Goal: Transaction & Acquisition: Purchase product/service

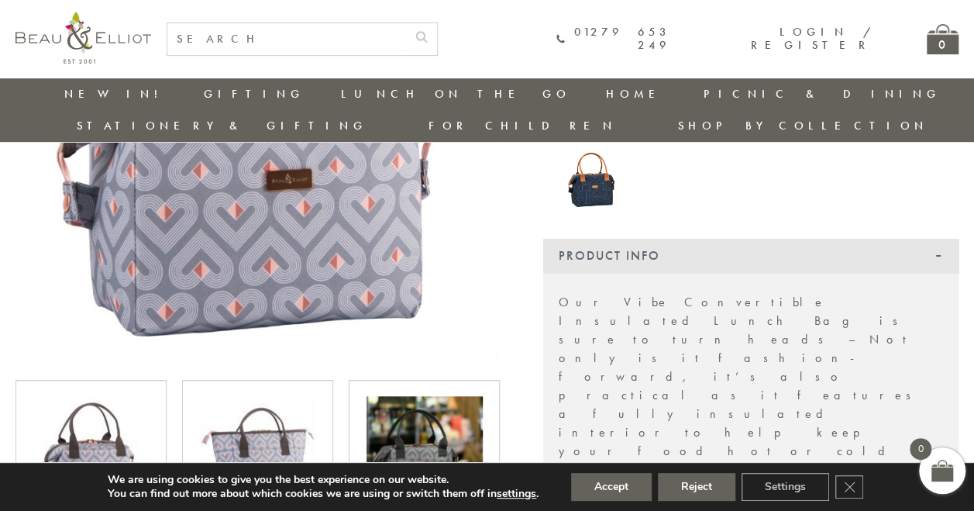
scroll to position [401, 0]
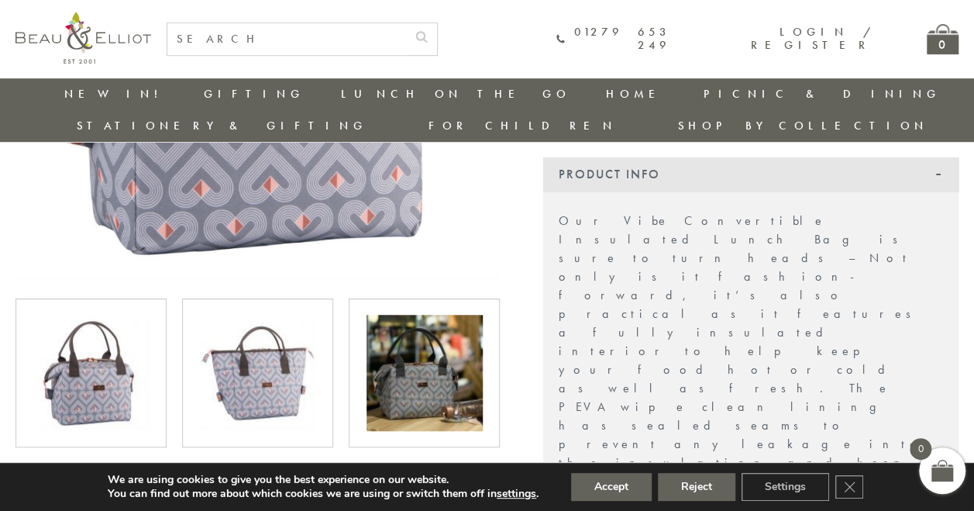
click at [423, 315] on img at bounding box center [424, 373] width 116 height 116
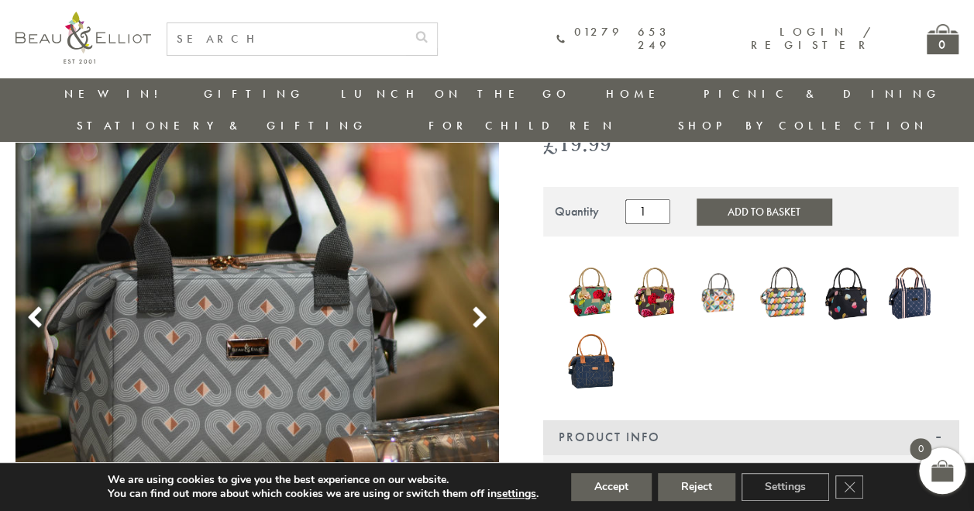
scroll to position [137, 0]
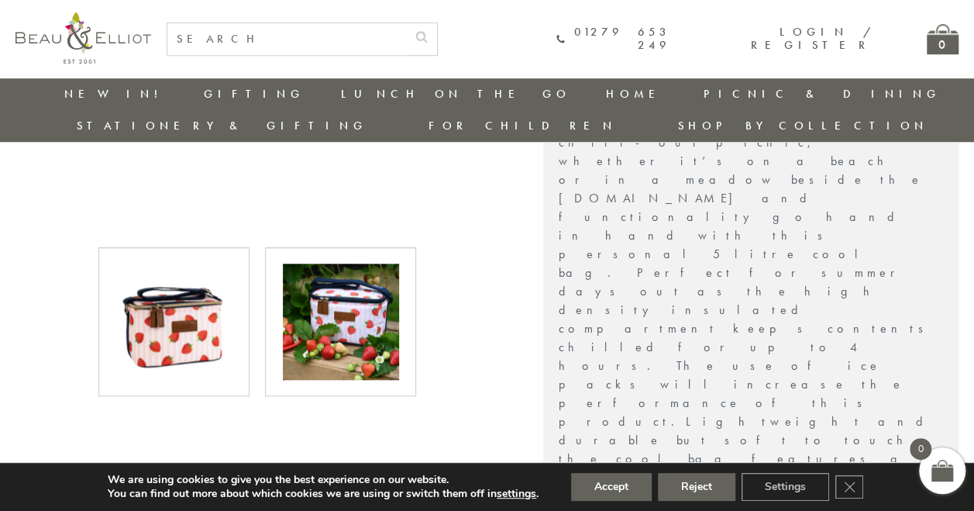
scroll to position [557, 5]
click at [346, 271] on img at bounding box center [341, 321] width 116 height 116
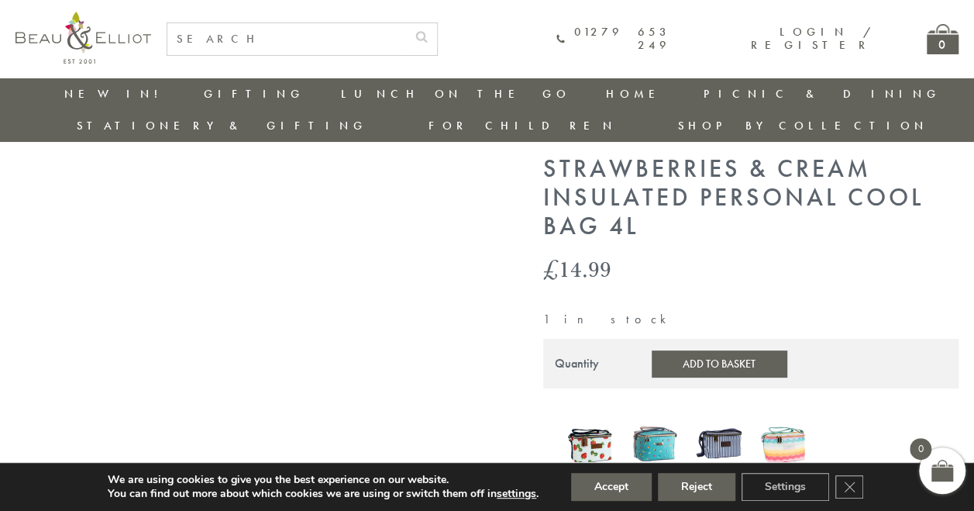
scroll to position [113, 5]
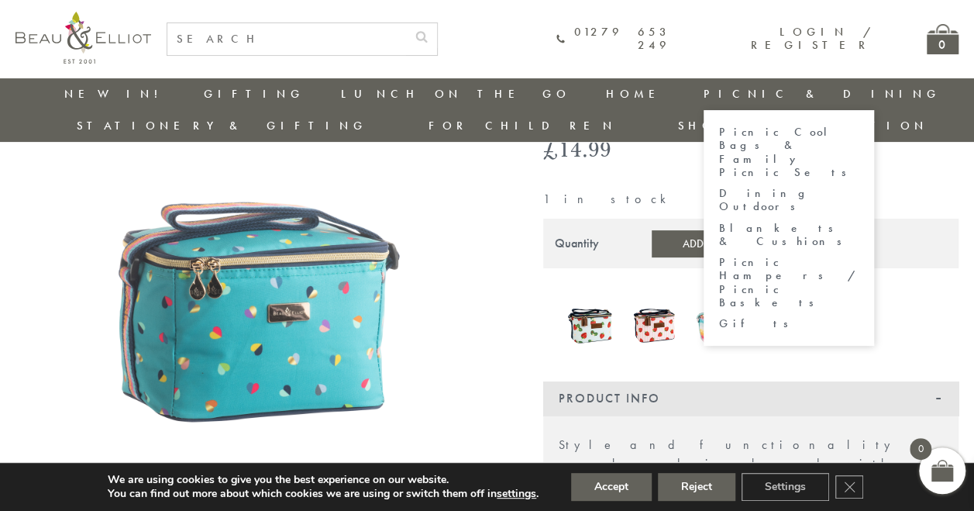
scroll to position [132, 0]
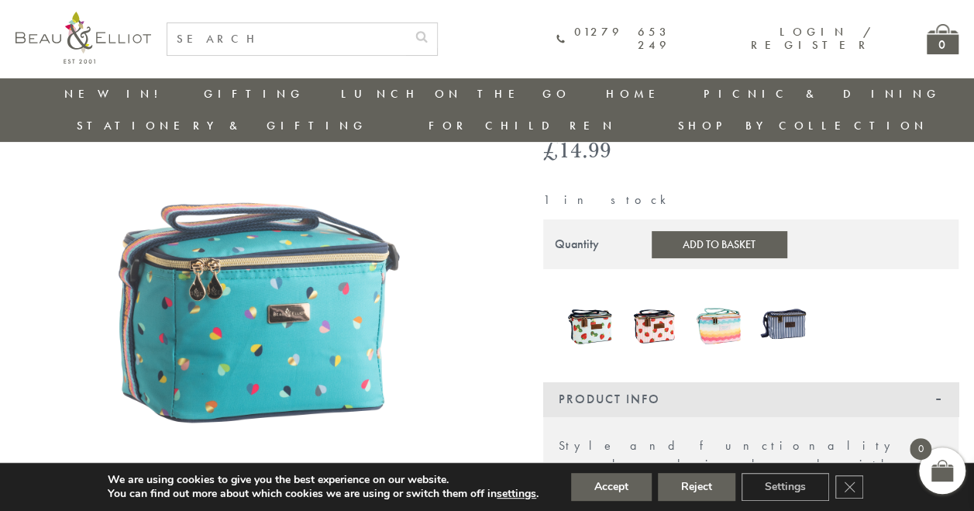
click at [593, 294] on img at bounding box center [590, 324] width 49 height 60
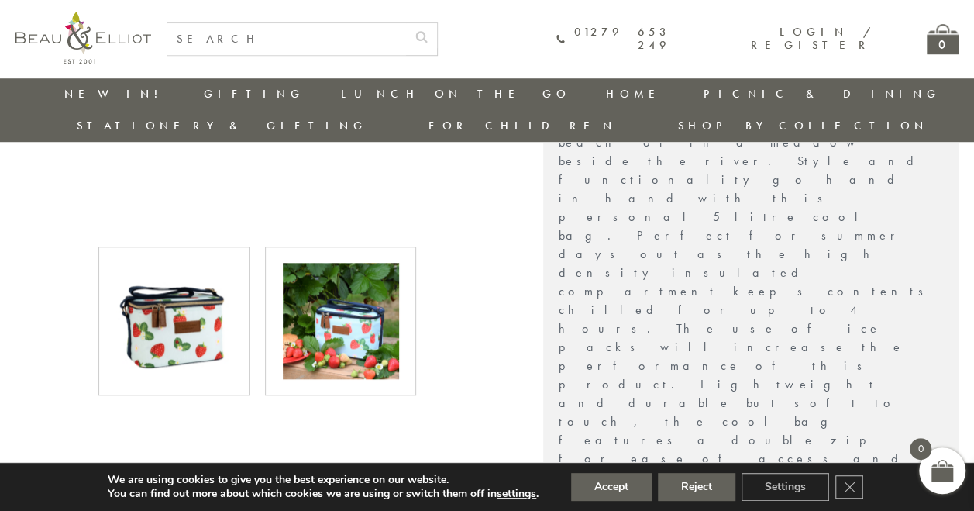
scroll to position [584, 0]
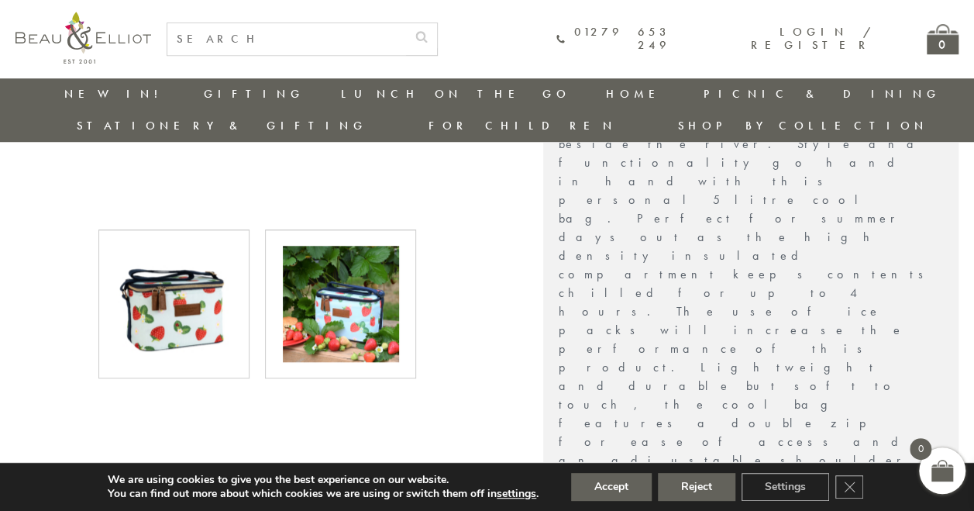
click at [325, 246] on img at bounding box center [341, 304] width 116 height 116
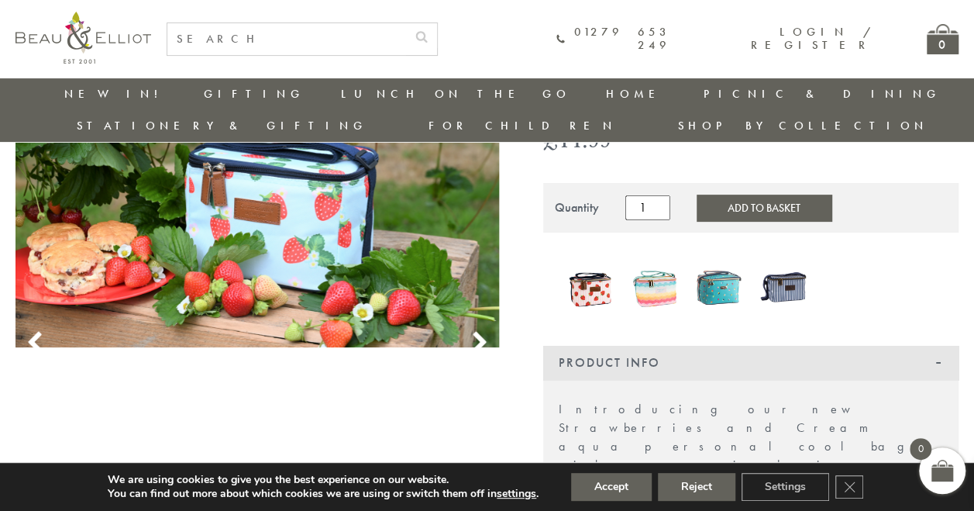
scroll to position [130, 0]
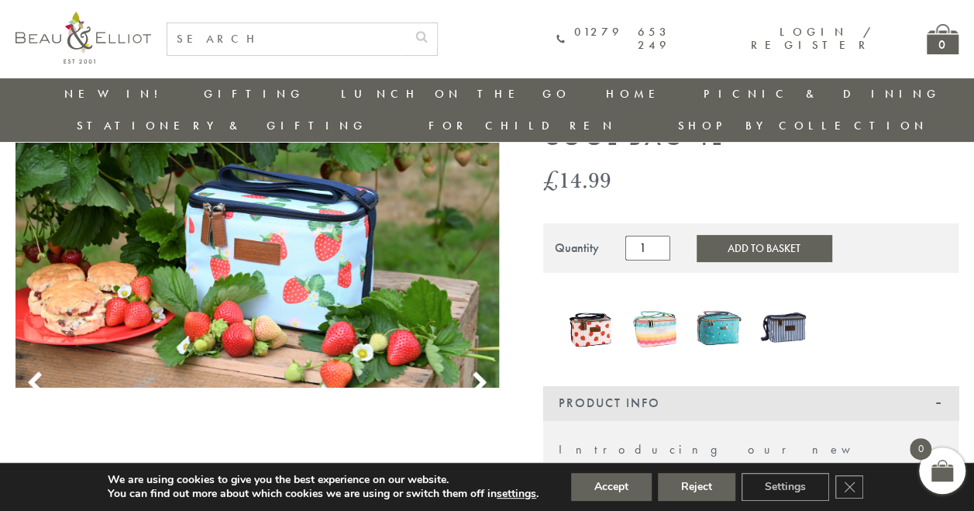
click at [597, 298] on img at bounding box center [590, 327] width 49 height 59
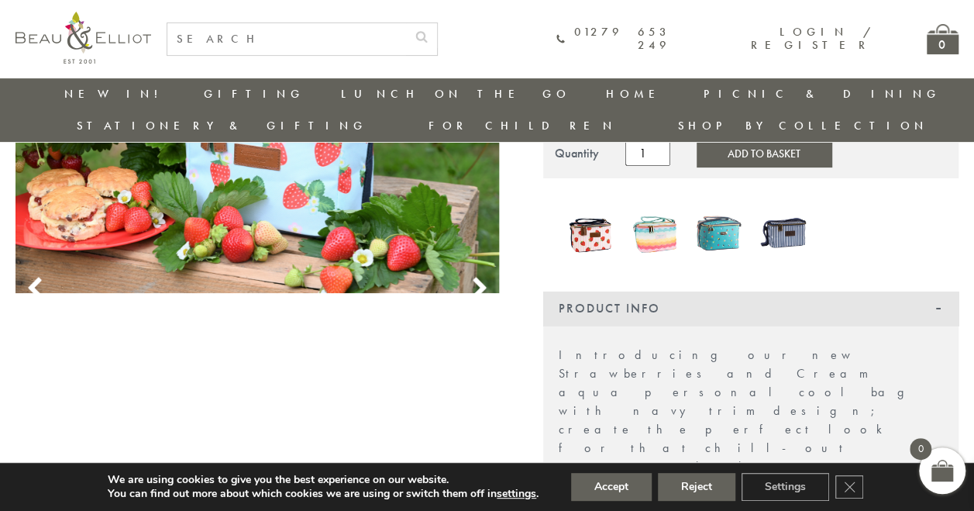
scroll to position [170, 6]
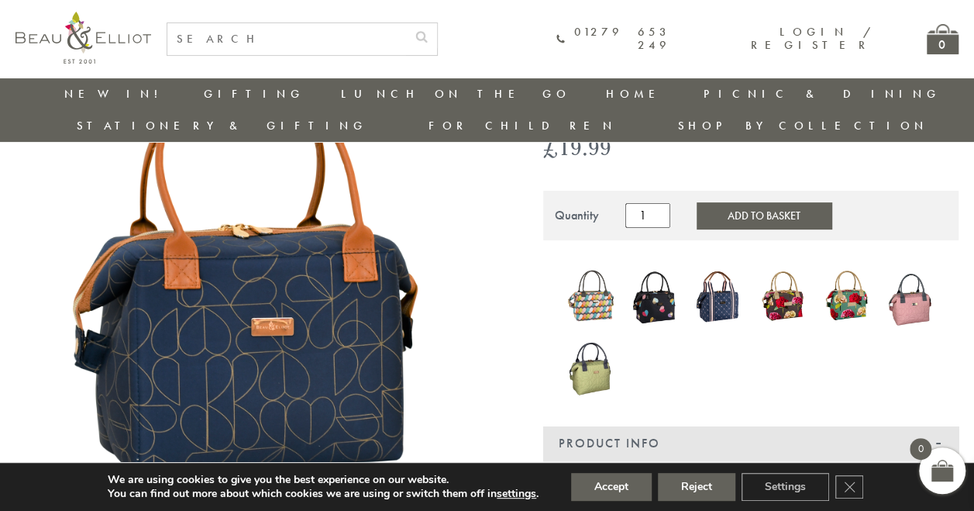
scroll to position [156, 0]
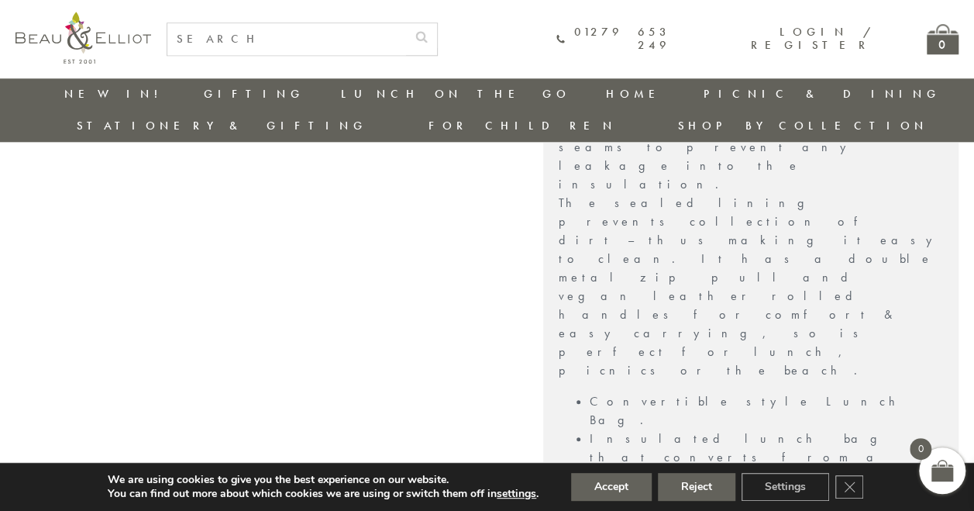
scroll to position [831, 0]
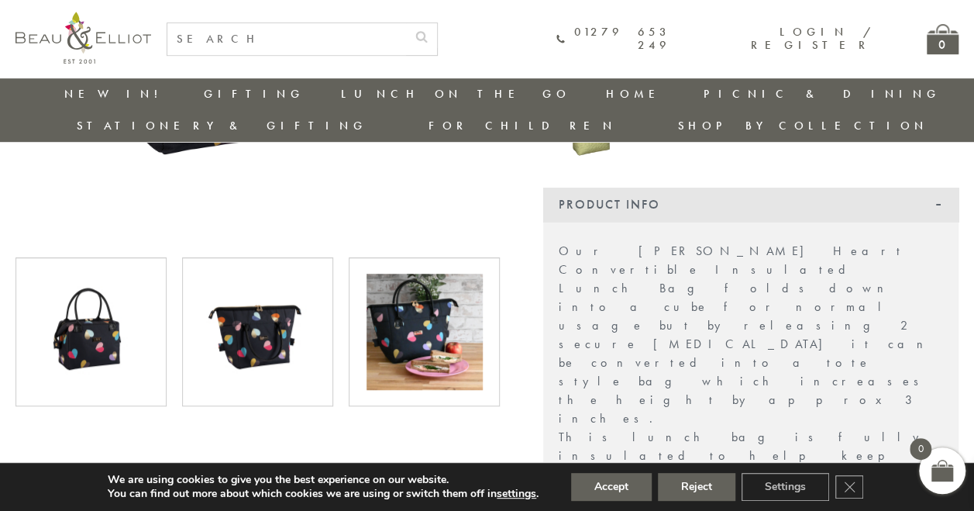
scroll to position [240, 6]
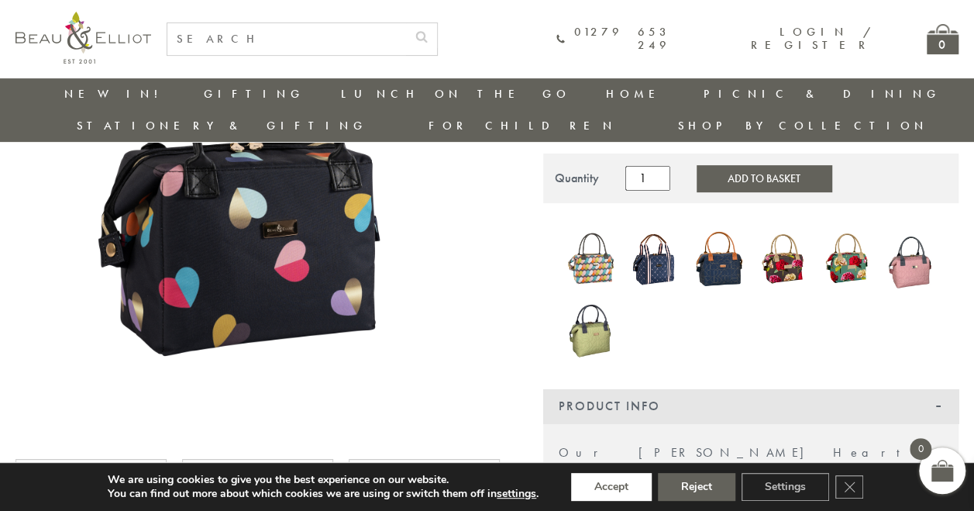
click at [621, 491] on button "Accept" at bounding box center [611, 487] width 81 height 28
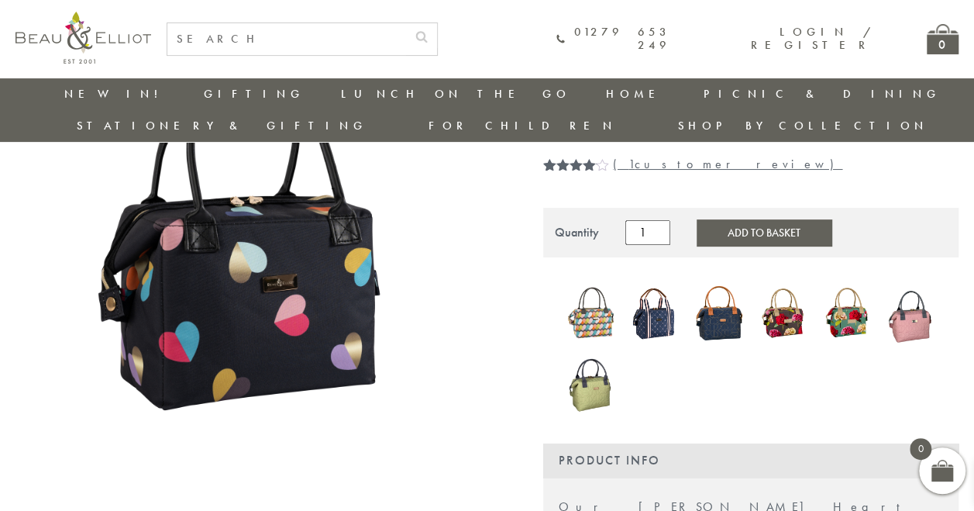
scroll to position [186, 0]
click at [722, 219] on button "Add to Basket" at bounding box center [764, 232] width 135 height 26
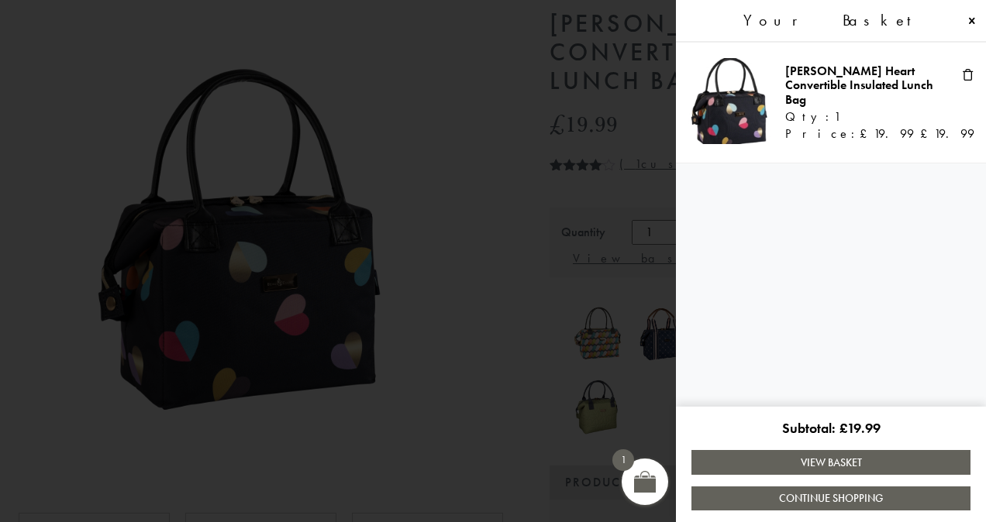
click at [781, 496] on link "Continue Shopping" at bounding box center [830, 499] width 279 height 24
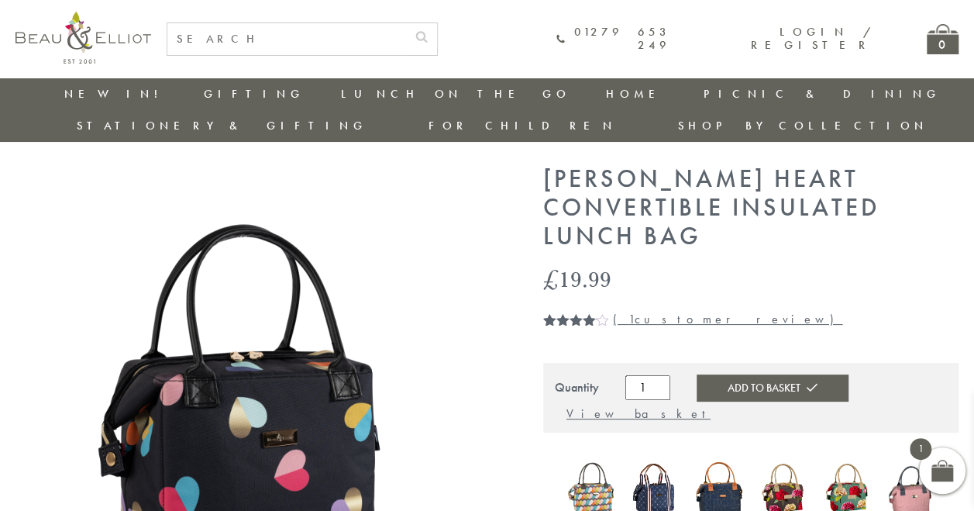
scroll to position [31, 0]
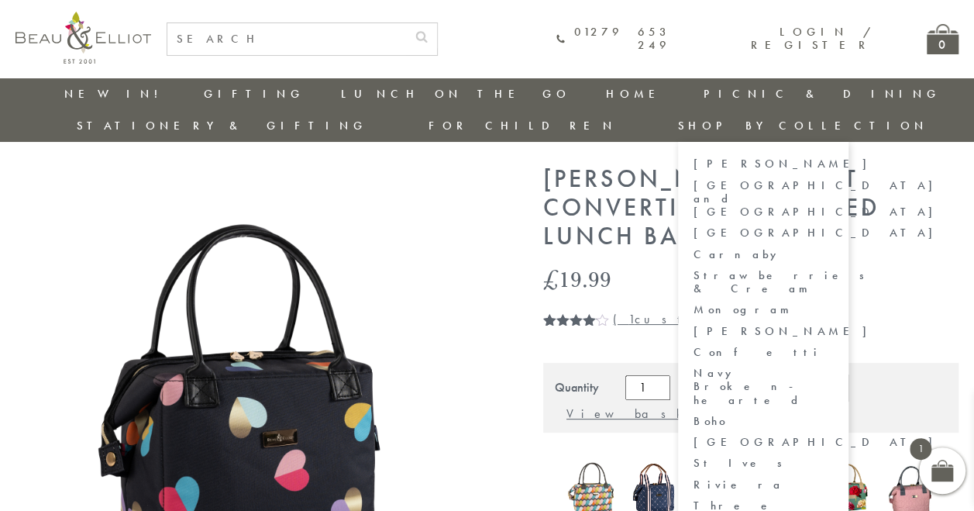
click at [833, 325] on link "[PERSON_NAME]" at bounding box center [762, 331] width 139 height 13
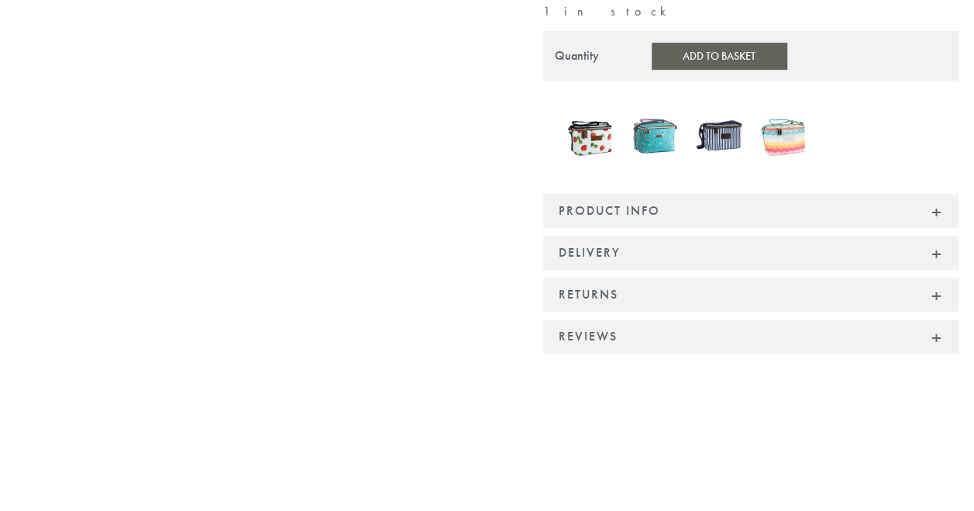
scroll to position [382, 0]
click at [592, 105] on img at bounding box center [590, 135] width 49 height 60
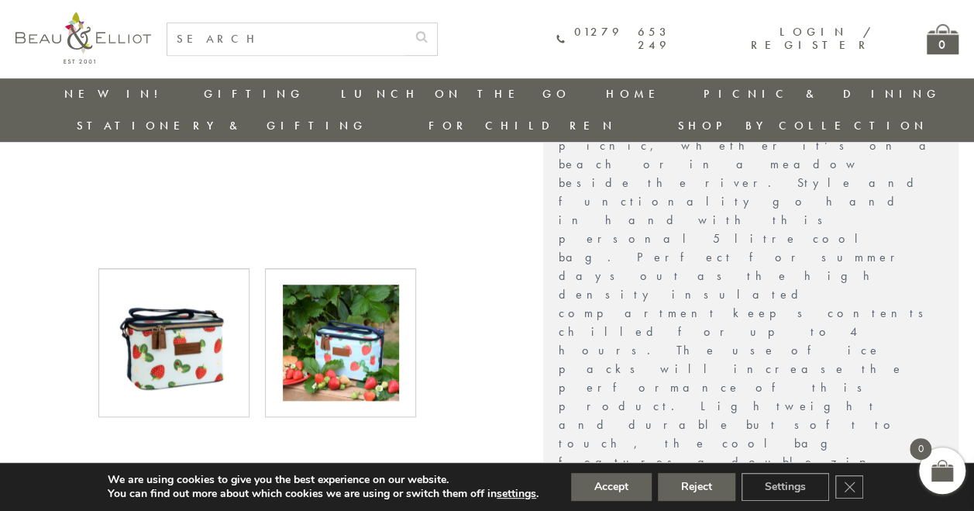
scroll to position [544, 0]
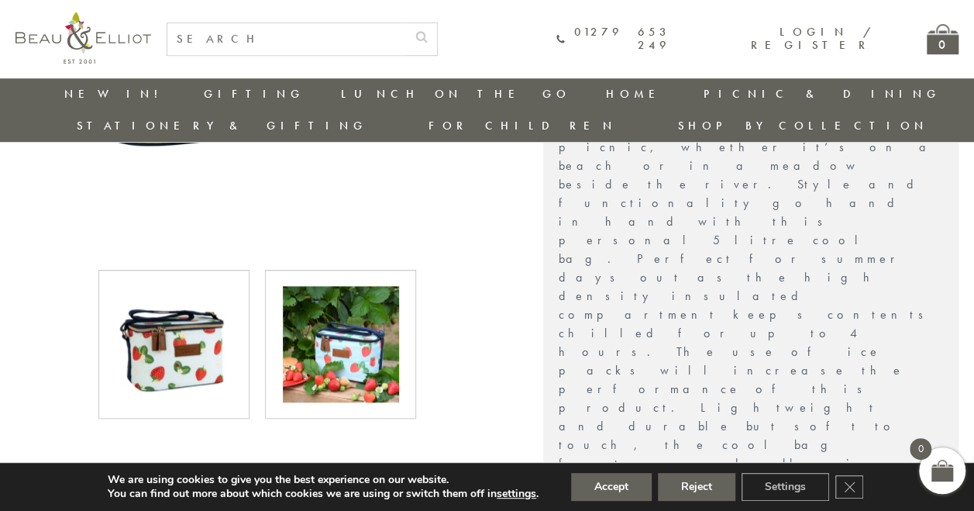
click at [356, 305] on img at bounding box center [341, 344] width 116 height 116
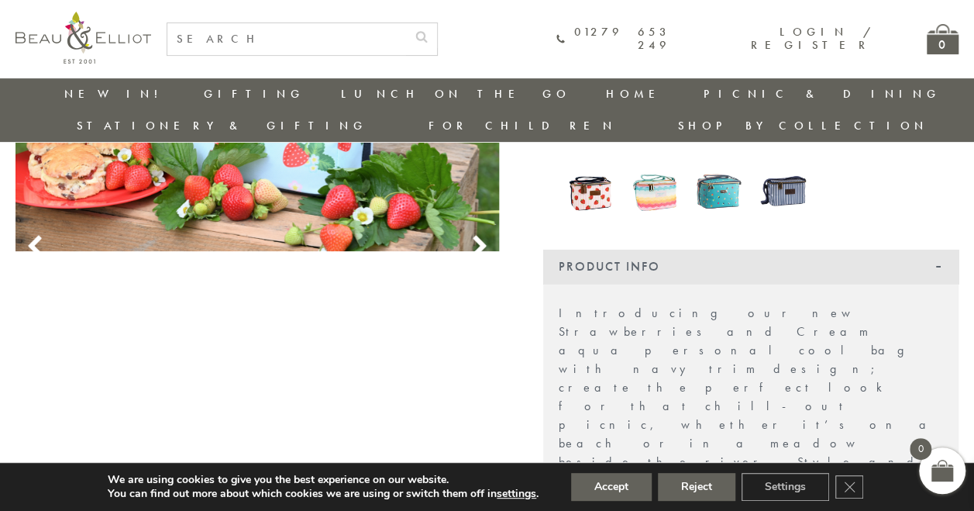
scroll to position [132, 0]
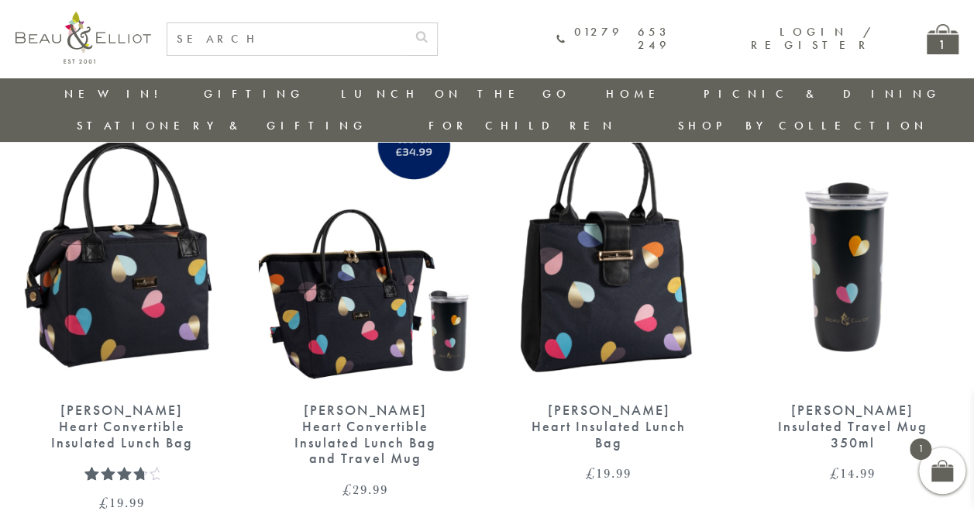
scroll to position [96, 6]
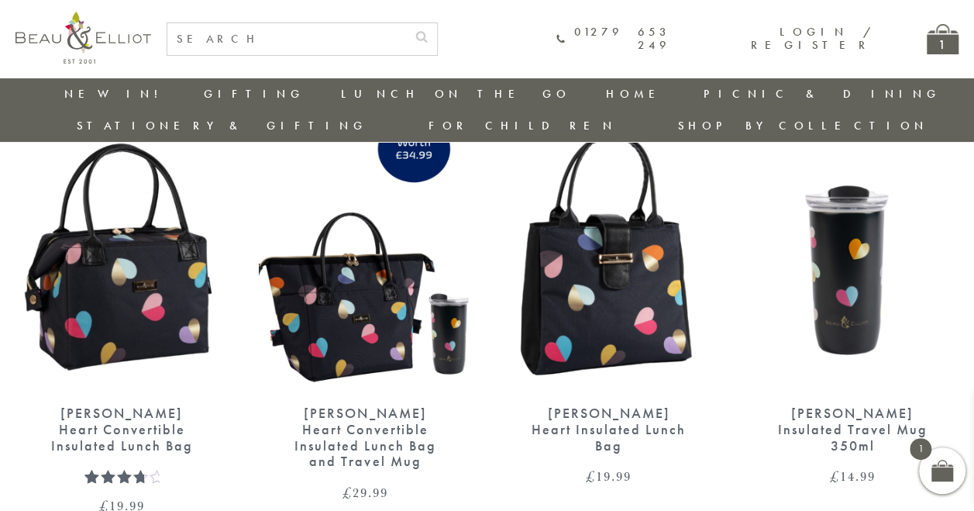
click at [938, 42] on div "1" at bounding box center [943, 39] width 32 height 30
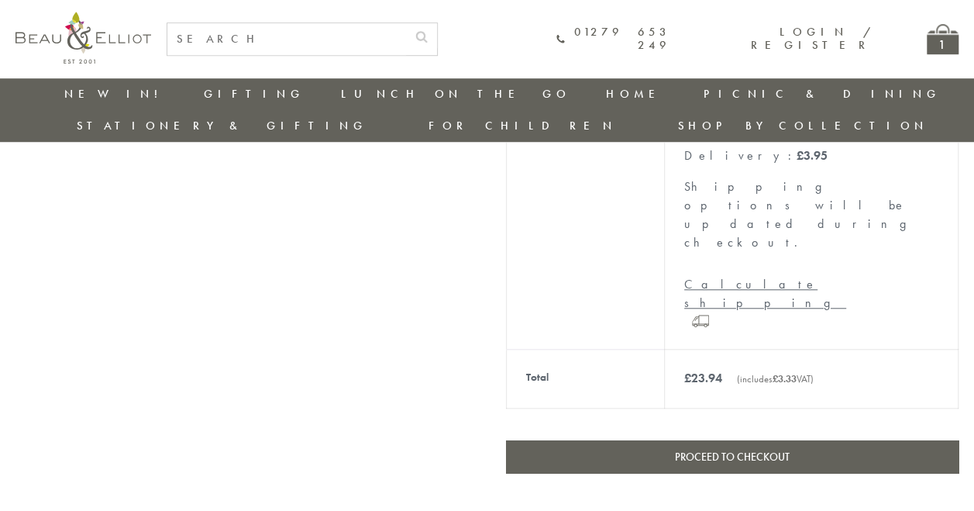
scroll to position [525, 0]
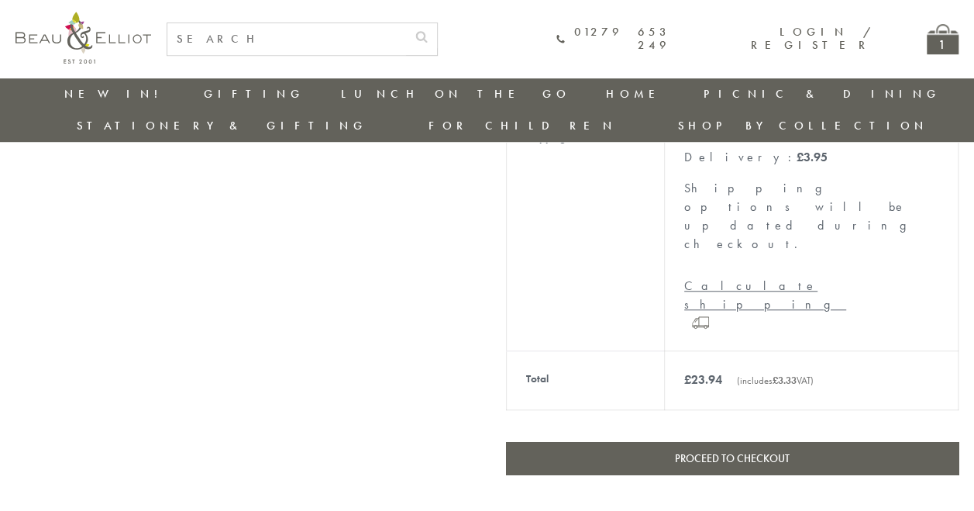
click at [705, 442] on link "Proceed to checkout" at bounding box center [732, 458] width 452 height 33
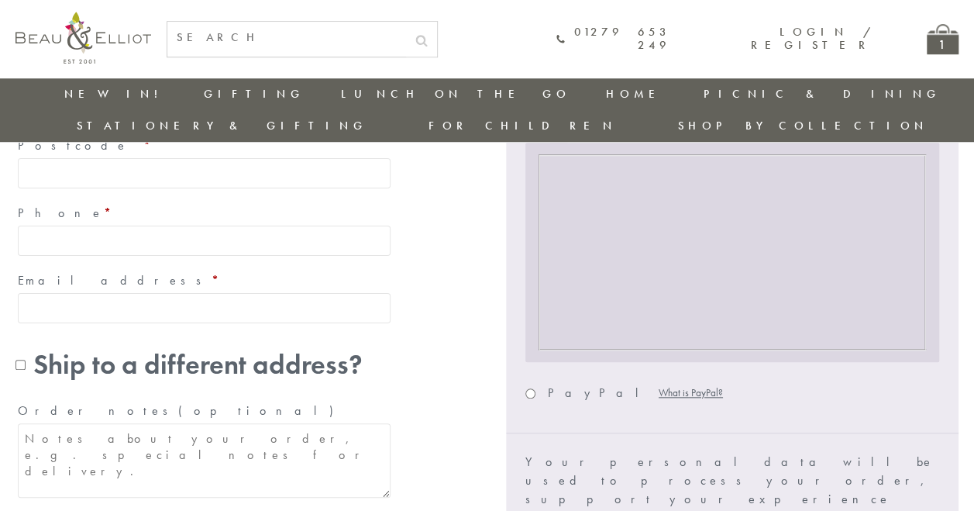
scroll to position [581, 0]
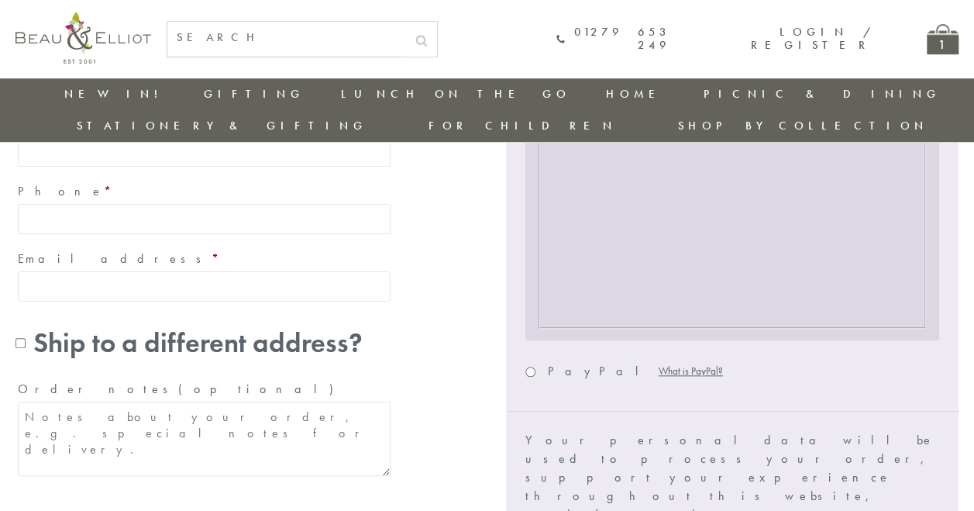
click at [532, 366] on input "PayPal What is PayPal?" at bounding box center [530, 371] width 10 height 10
radio input "true"
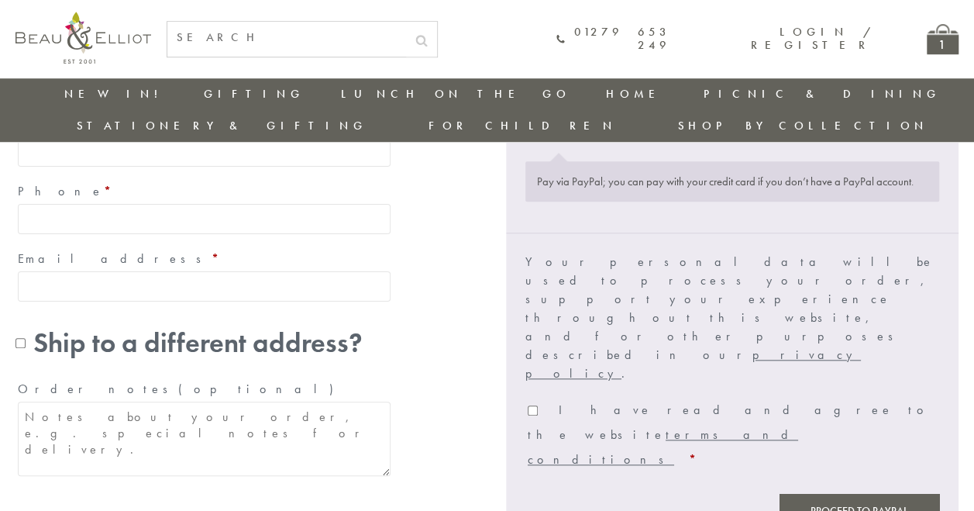
click at [532, 405] on input "I have read and agree to the website terms and conditions *" at bounding box center [533, 410] width 10 height 10
checkbox input "true"
click at [879, 494] on button "Proceed to PayPal" at bounding box center [859, 511] width 160 height 35
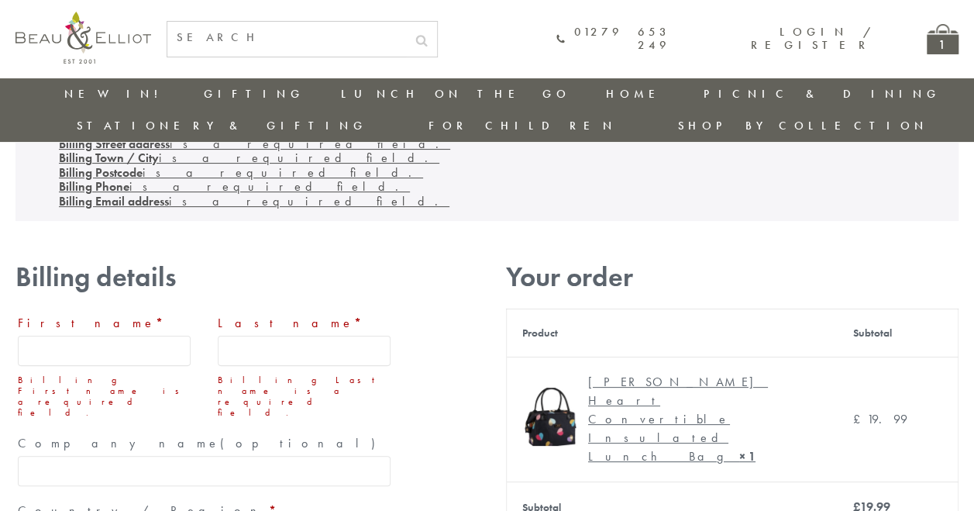
scroll to position [87, 0]
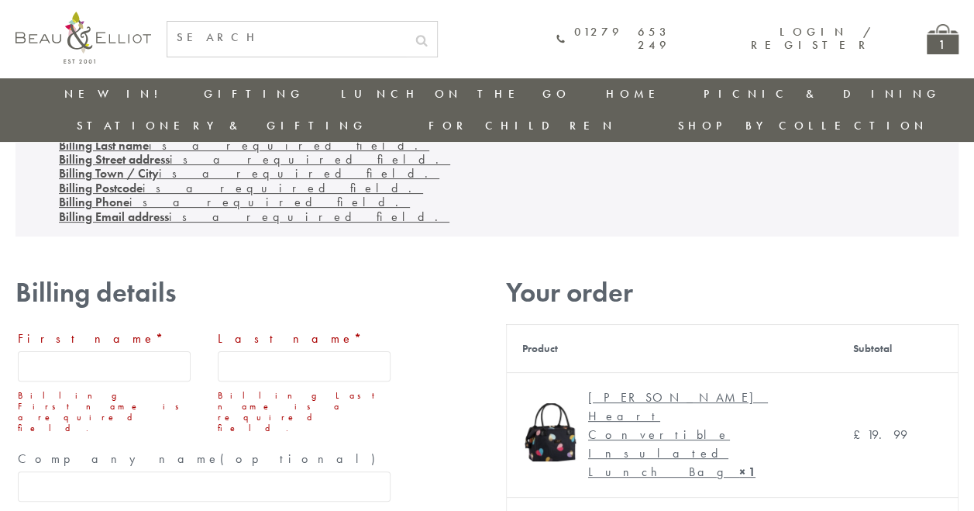
click at [63, 351] on input "First name *" at bounding box center [104, 366] width 173 height 30
type input "Rosslyn"
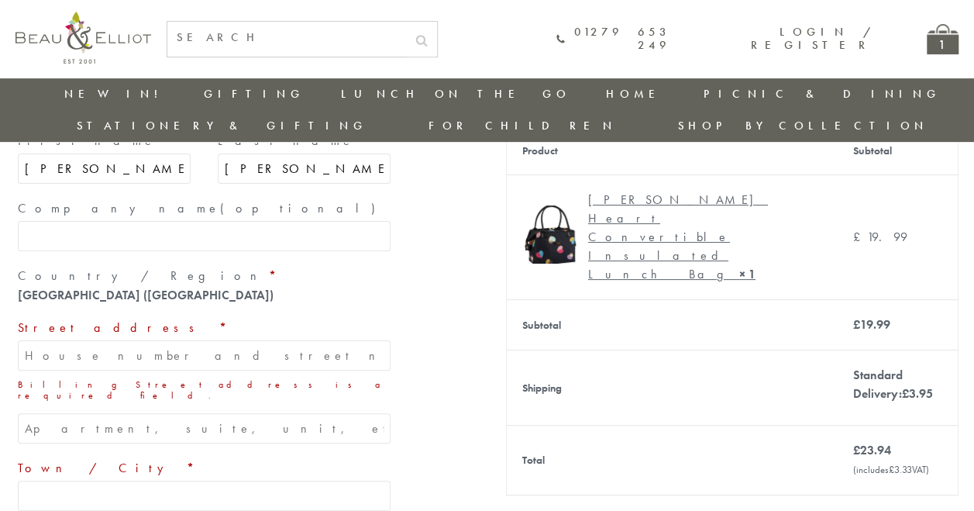
scroll to position [287, 0]
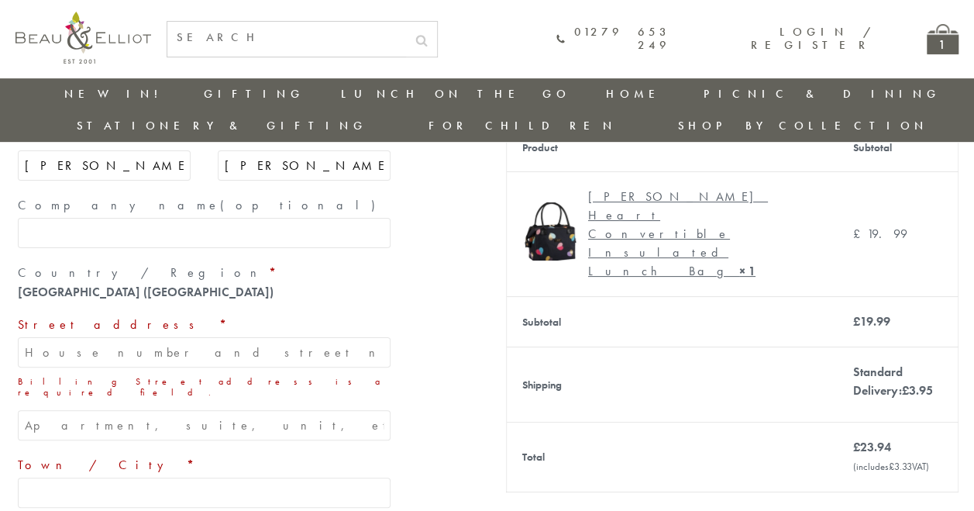
type input "Thistlethwaite"
click at [119, 337] on input "Street address *" at bounding box center [204, 352] width 373 height 30
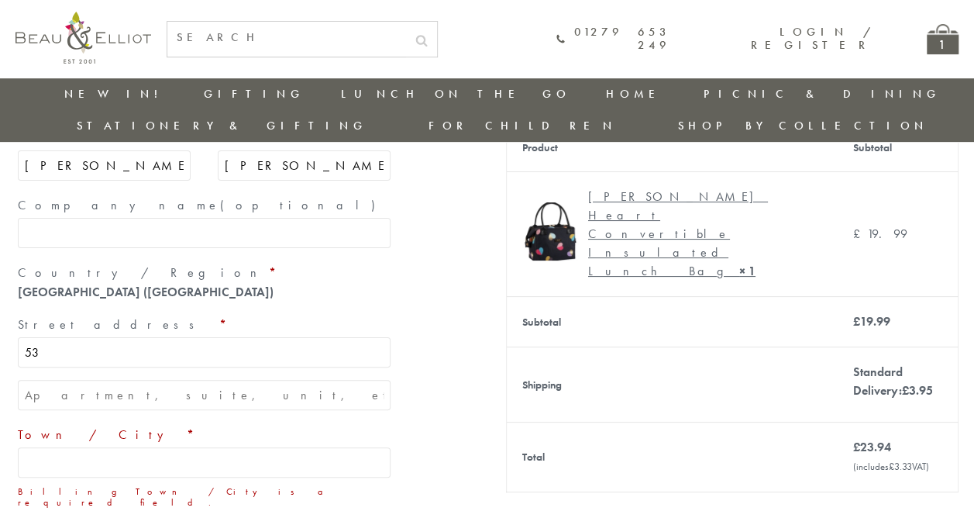
type input "[STREET_ADDRESS]"
type input "Gateshead"
type input "NE9 5TH"
type input "[PHONE_NUMBER]"
type input "[EMAIL_ADDRESS][DOMAIN_NAME]"
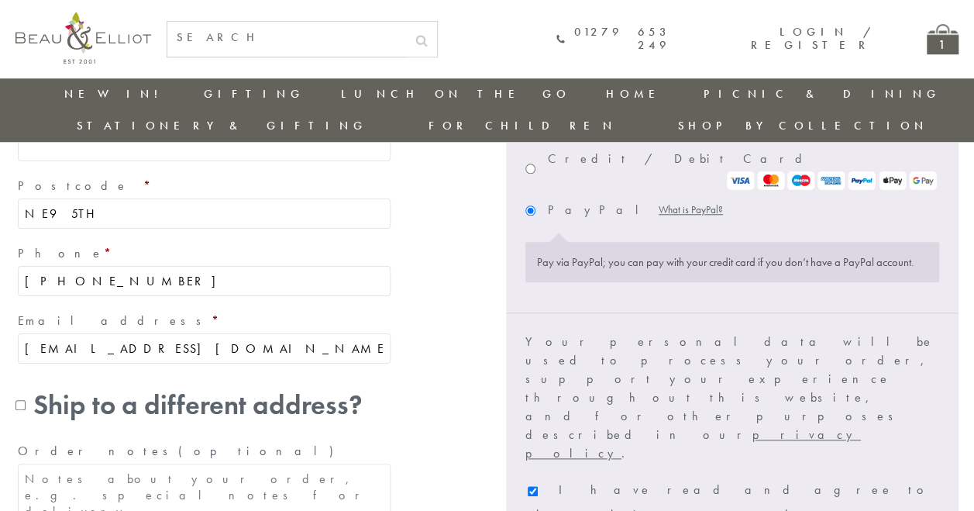
scroll to position [625, 0]
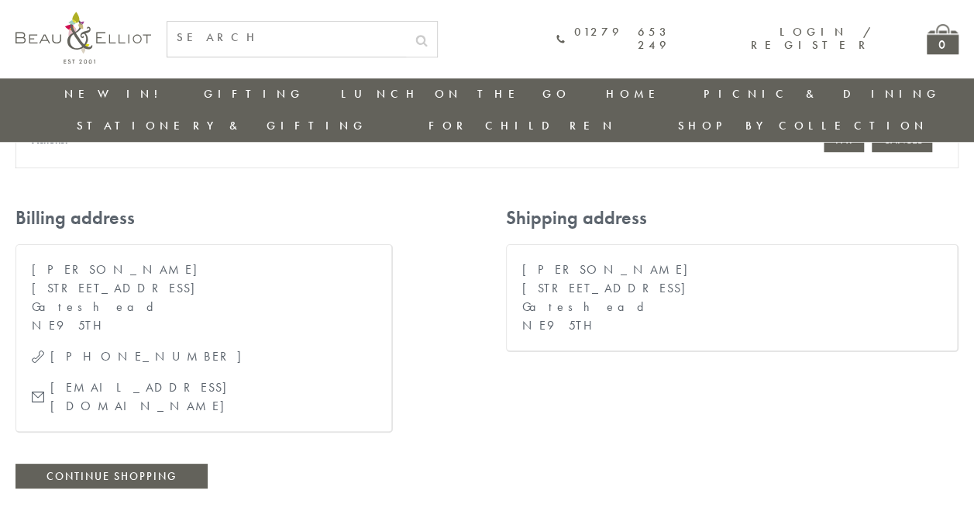
scroll to position [608, 0]
click at [485, 298] on div "Thank you for your payment. Your transaction has been completed, and a receipt …" at bounding box center [486, 37] width 943 height 899
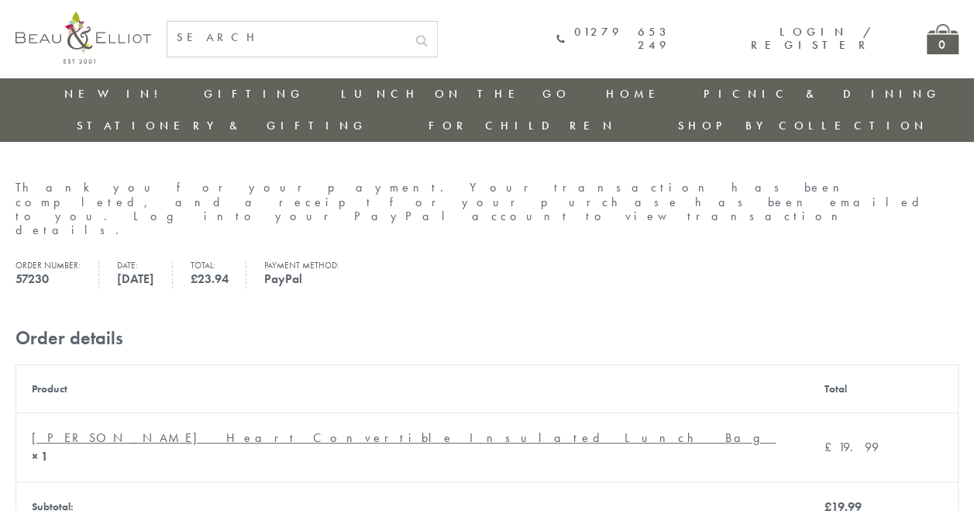
scroll to position [0, 0]
